Goal: Task Accomplishment & Management: Use online tool/utility

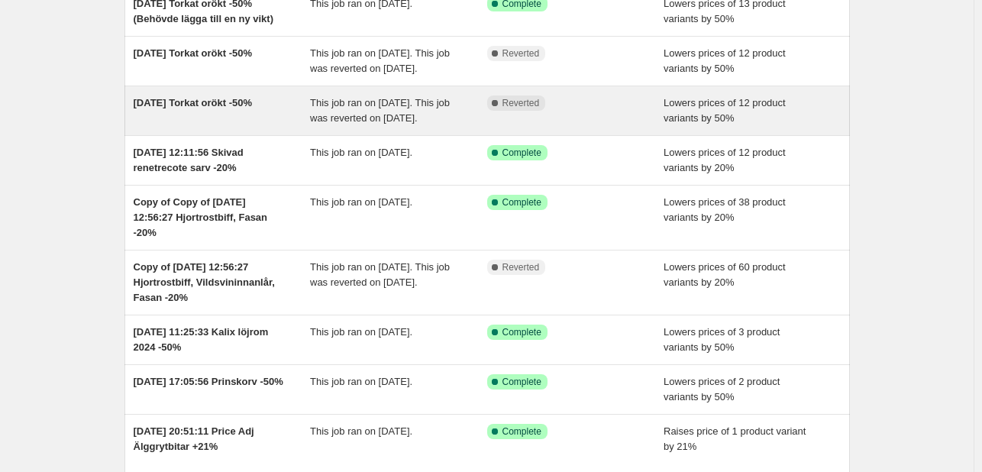
scroll to position [229, 0]
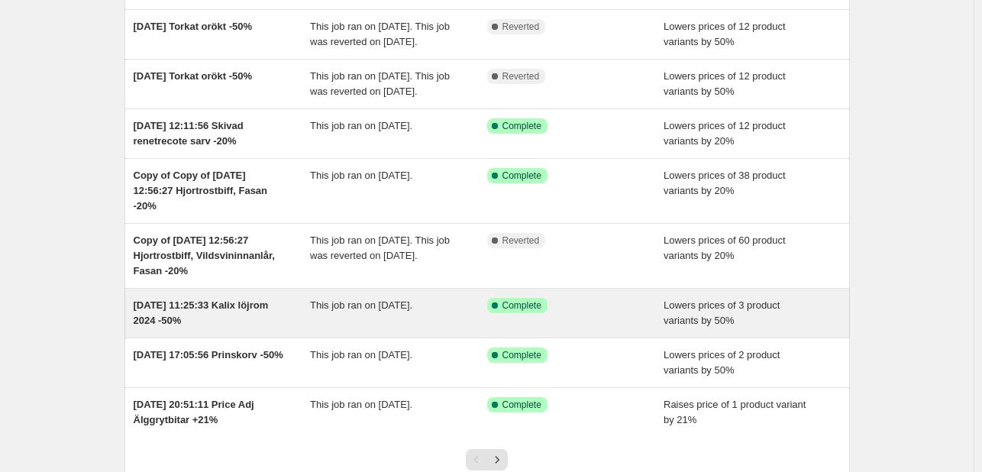
click at [255, 328] on div "[DATE] 11:25:33 Kalix löjrom 2024 -50%" at bounding box center [222, 313] width 177 height 31
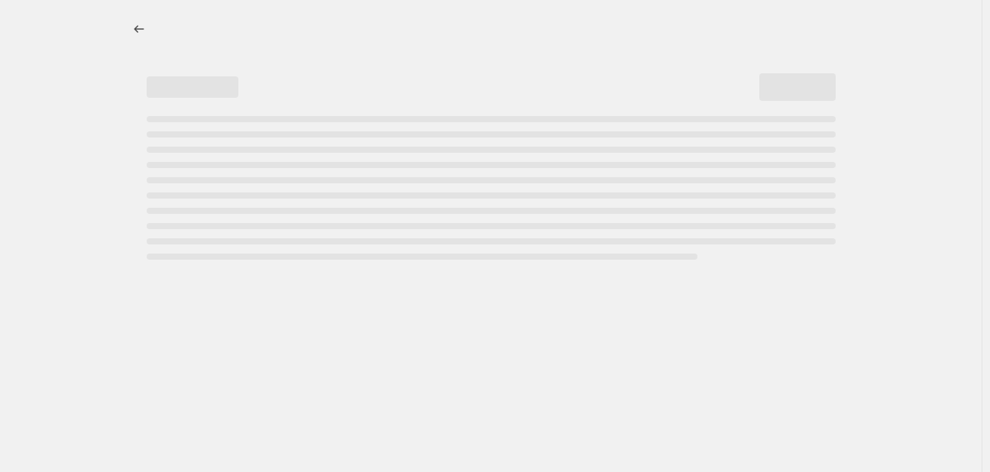
select select "percentage"
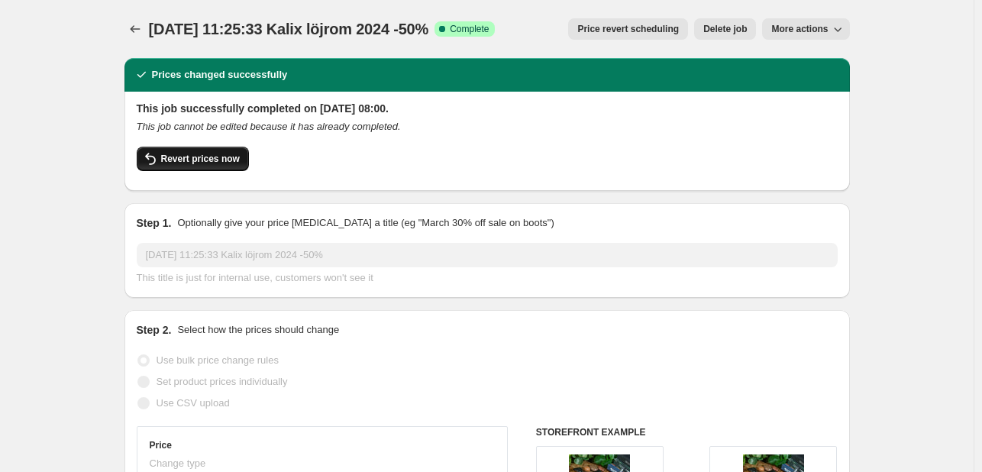
click at [199, 166] on button "Revert prices now" at bounding box center [193, 159] width 112 height 24
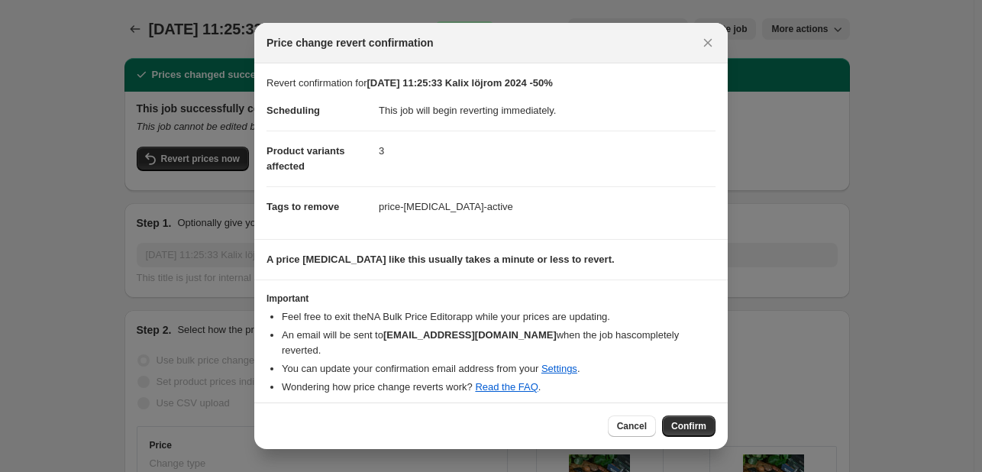
click at [690, 424] on span "Confirm" at bounding box center [688, 426] width 35 height 12
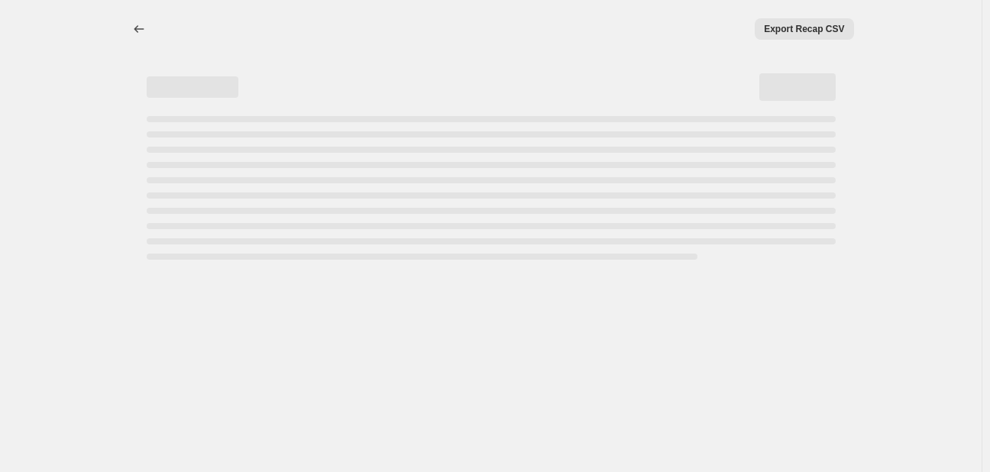
select select "percentage"
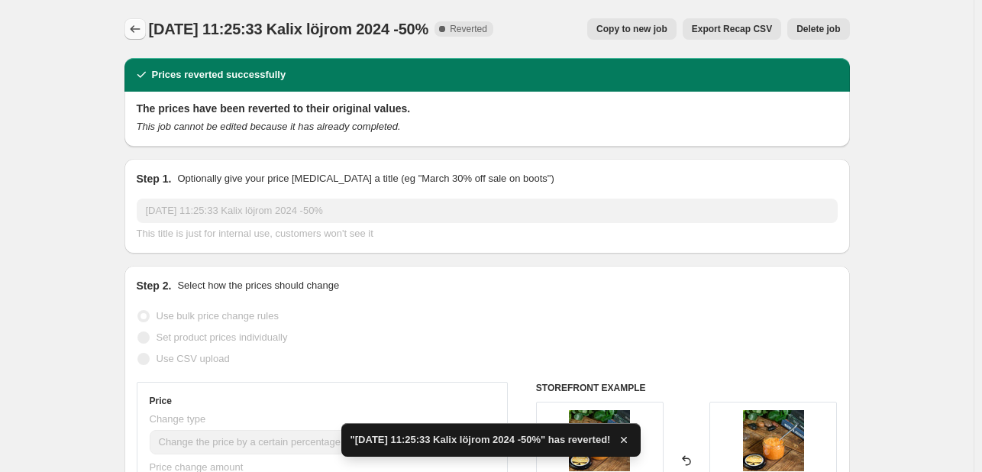
click at [131, 24] on icon "Price change jobs" at bounding box center [135, 28] width 15 height 15
